Goal: Transaction & Acquisition: Purchase product/service

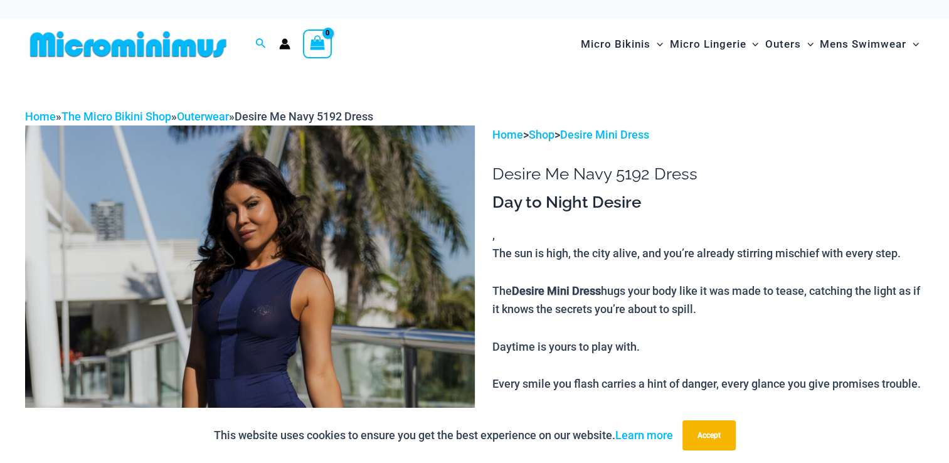
type input "**********"
drag, startPoint x: 946, startPoint y: 19, endPoint x: 936, endPoint y: 43, distance: 25.9
click at [936, 43] on div "Search for: Search Search No products in the cart. No products in the cart. Con…" at bounding box center [474, 44] width 949 height 51
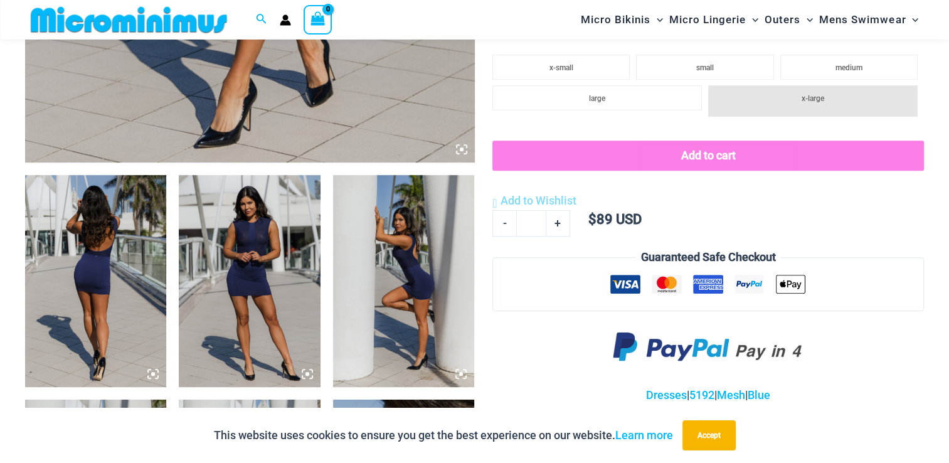
scroll to position [631, 0]
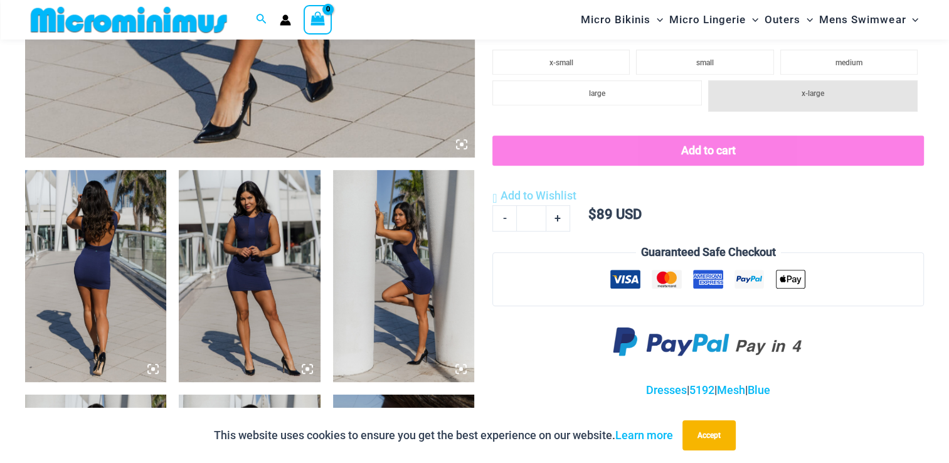
click at [116, 231] on img at bounding box center [95, 276] width 141 height 212
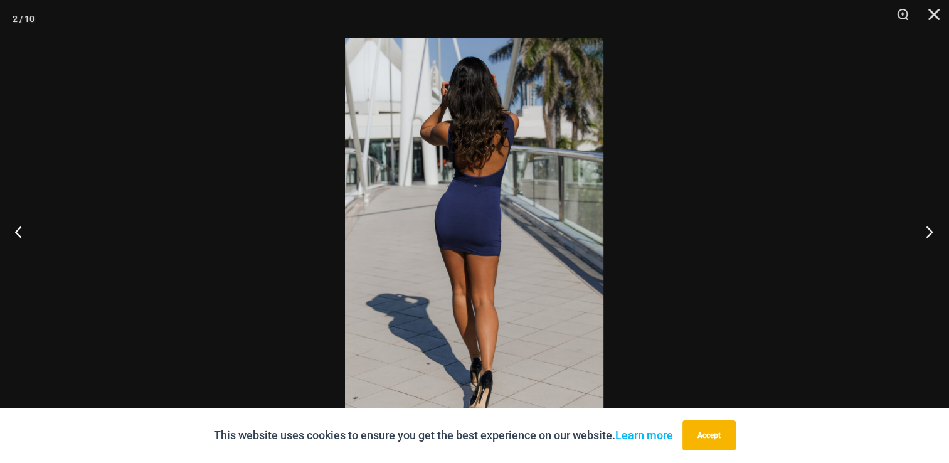
click at [930, 228] on button "Next" at bounding box center [925, 231] width 47 height 63
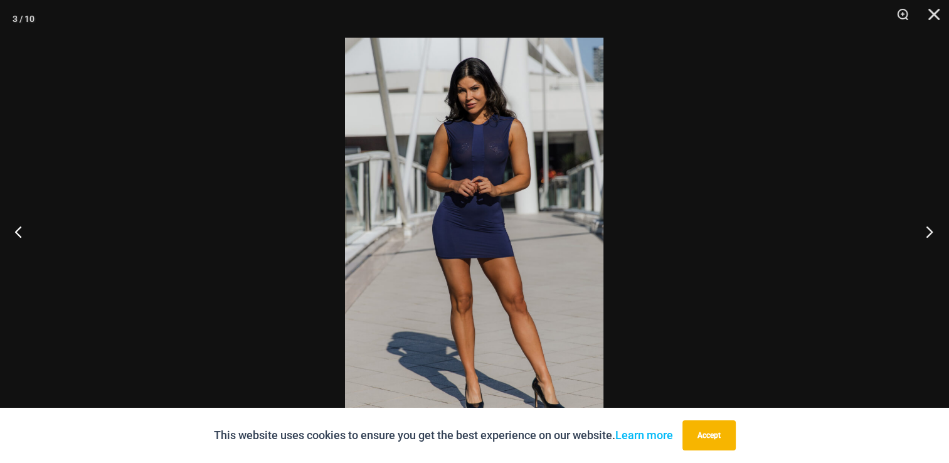
click at [930, 228] on button "Next" at bounding box center [925, 231] width 47 height 63
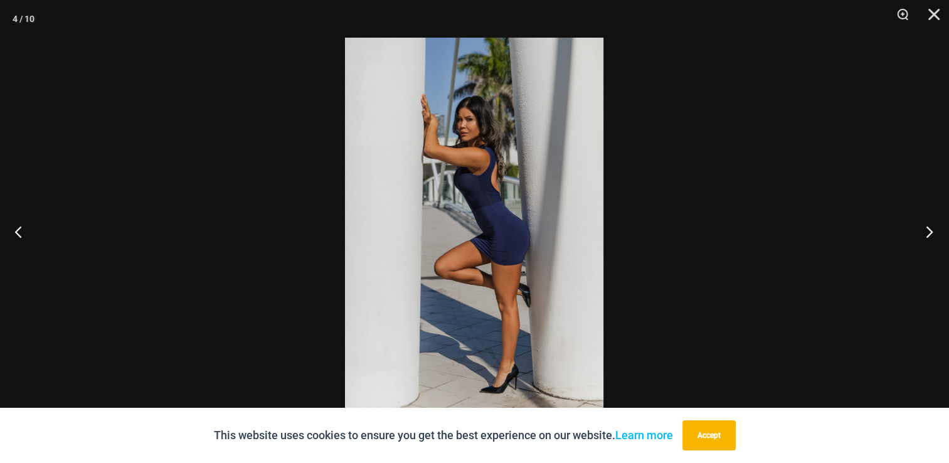
click at [930, 228] on button "Next" at bounding box center [925, 231] width 47 height 63
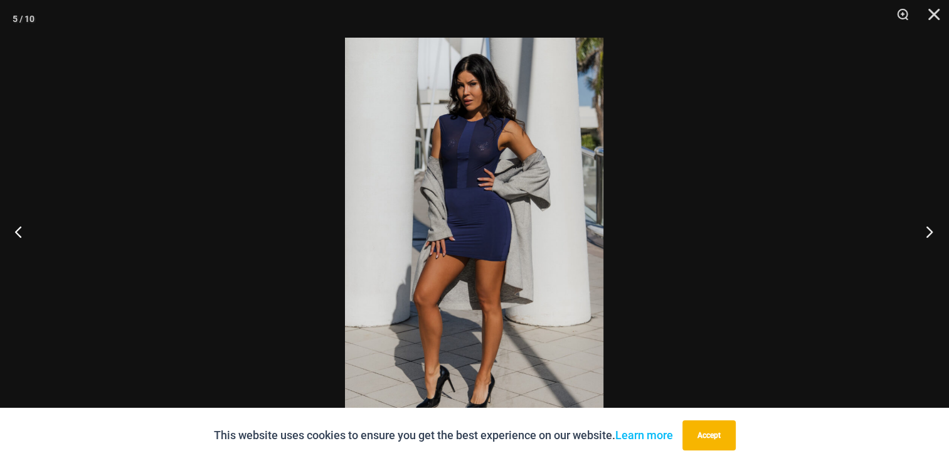
click at [930, 228] on button "Next" at bounding box center [925, 231] width 47 height 63
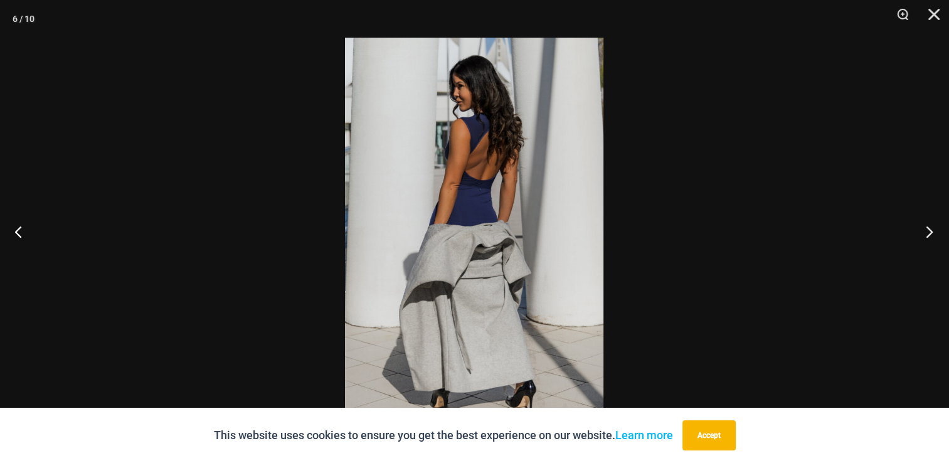
click at [930, 228] on button "Next" at bounding box center [925, 231] width 47 height 63
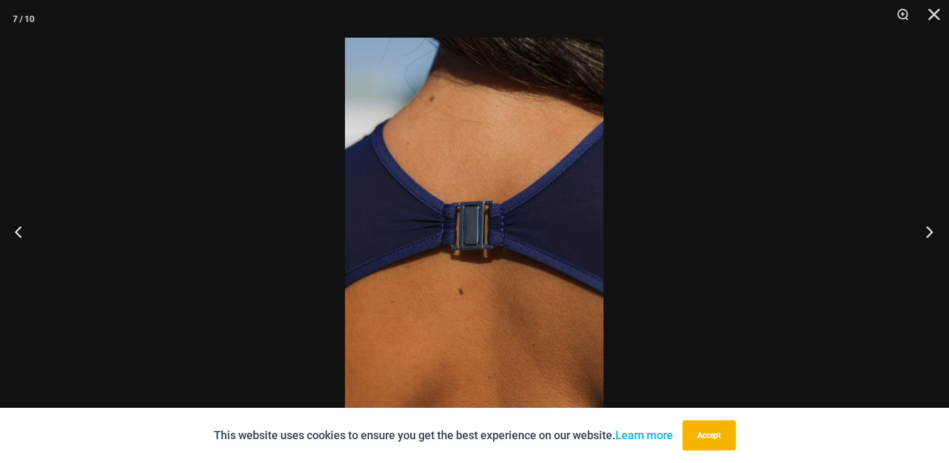
click at [930, 228] on button "Next" at bounding box center [925, 231] width 47 height 63
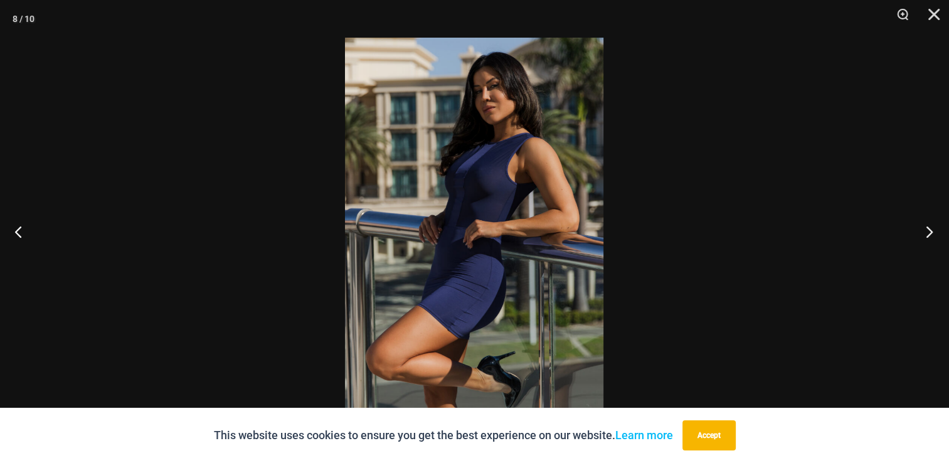
click at [930, 228] on button "Next" at bounding box center [925, 231] width 47 height 63
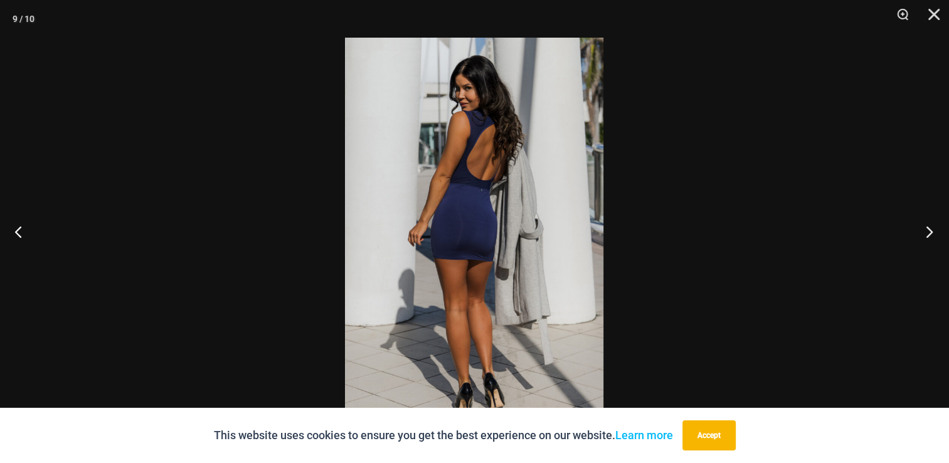
click at [930, 228] on button "Next" at bounding box center [925, 231] width 47 height 63
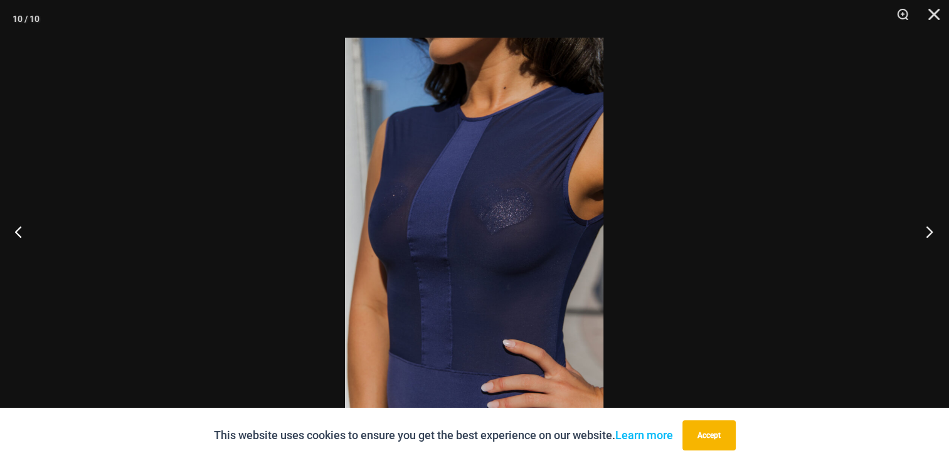
click at [930, 228] on button "Next" at bounding box center [925, 231] width 47 height 63
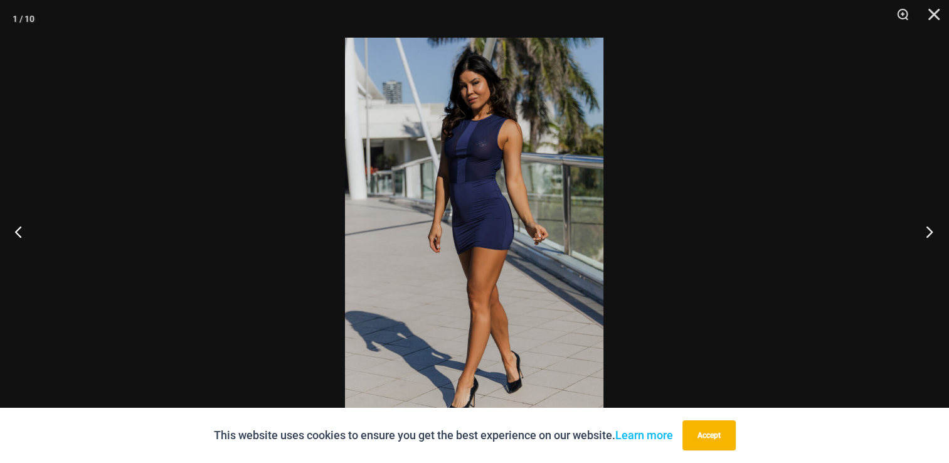
click at [930, 228] on button "Next" at bounding box center [925, 231] width 47 height 63
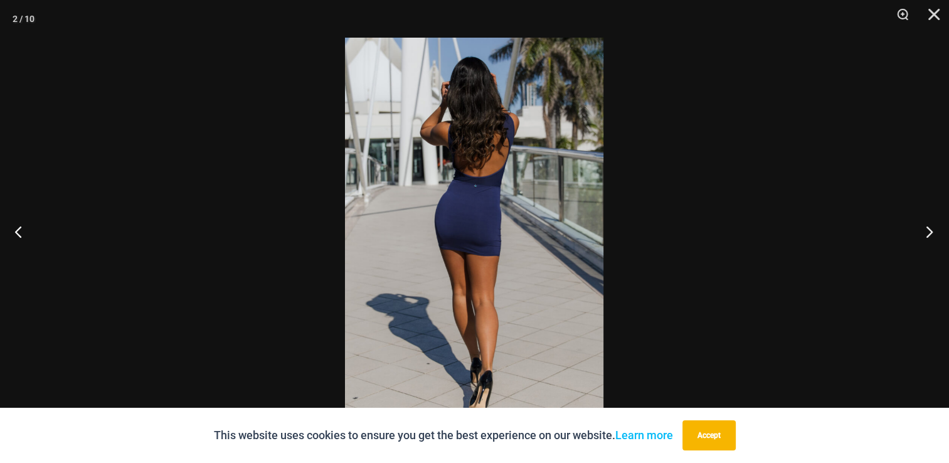
click at [930, 228] on button "Next" at bounding box center [925, 231] width 47 height 63
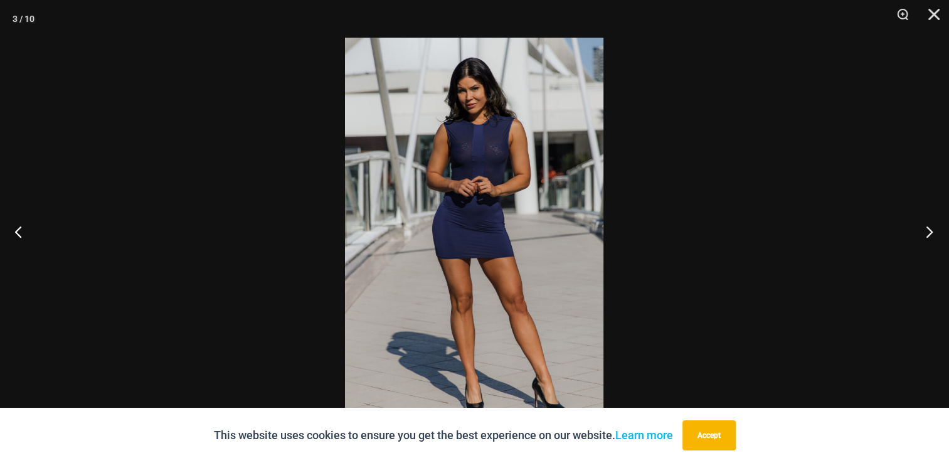
click at [930, 228] on button "Next" at bounding box center [925, 231] width 47 height 63
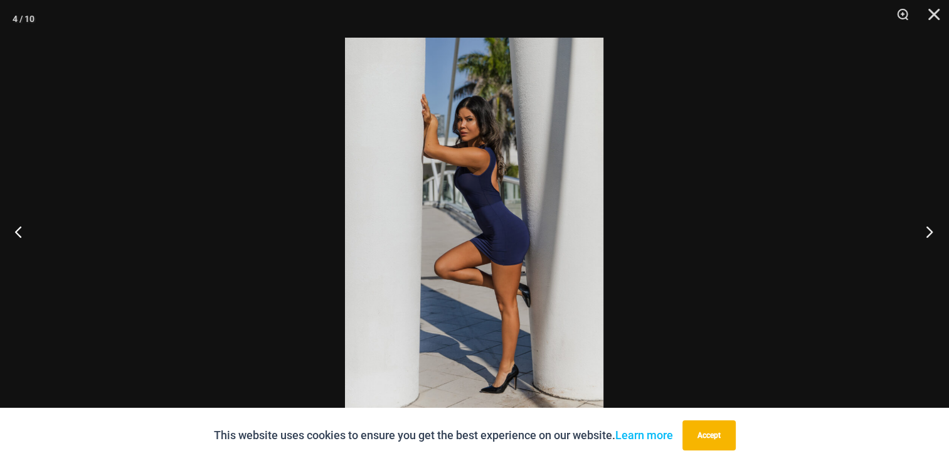
click at [930, 228] on button "Next" at bounding box center [925, 231] width 47 height 63
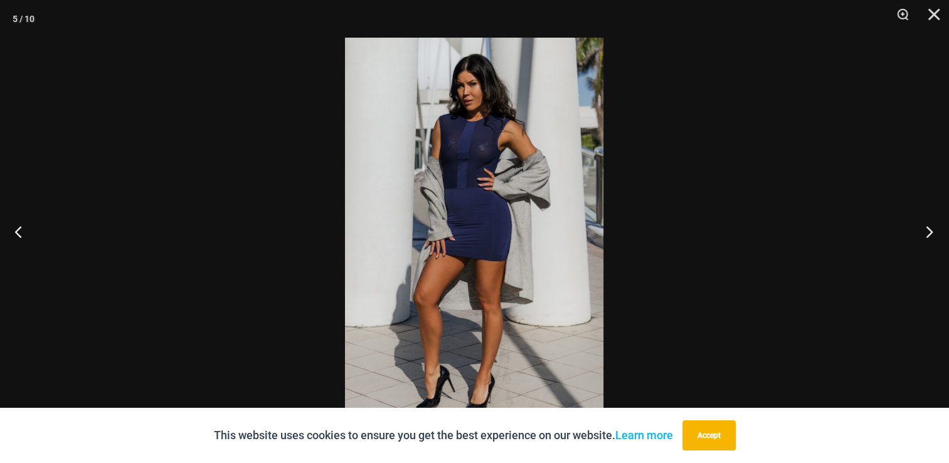
click at [930, 228] on button "Next" at bounding box center [925, 231] width 47 height 63
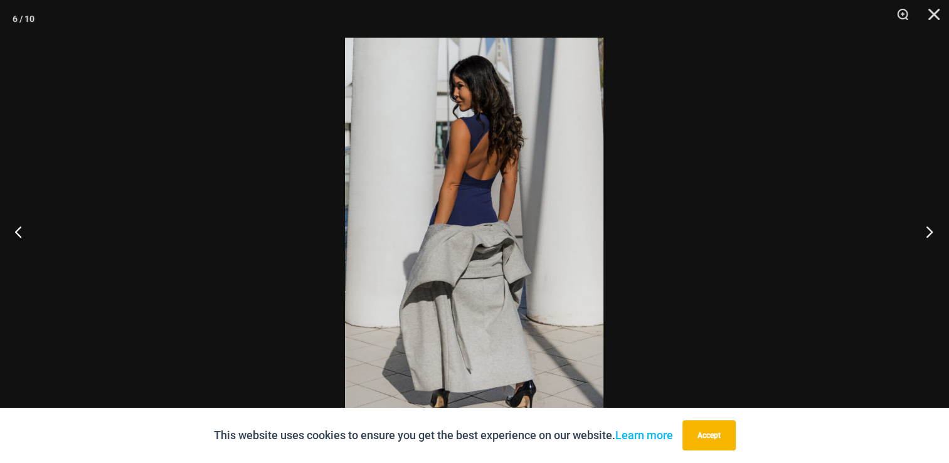
click at [930, 228] on button "Next" at bounding box center [925, 231] width 47 height 63
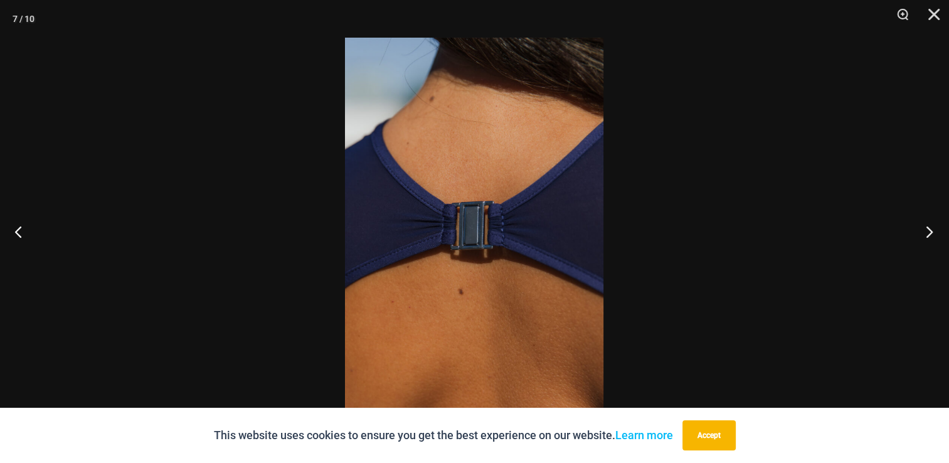
click at [930, 228] on button "Next" at bounding box center [925, 231] width 47 height 63
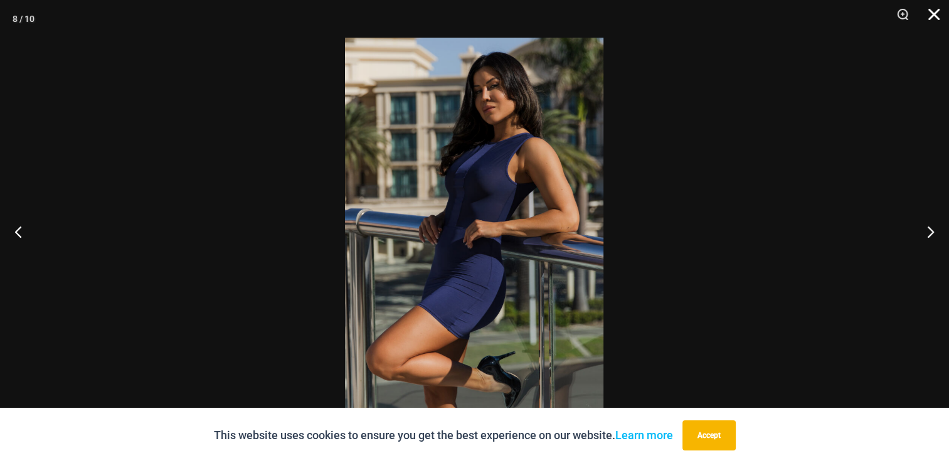
click at [928, 13] on button "Close" at bounding box center [929, 19] width 31 height 38
